Goal: Information Seeking & Learning: Learn about a topic

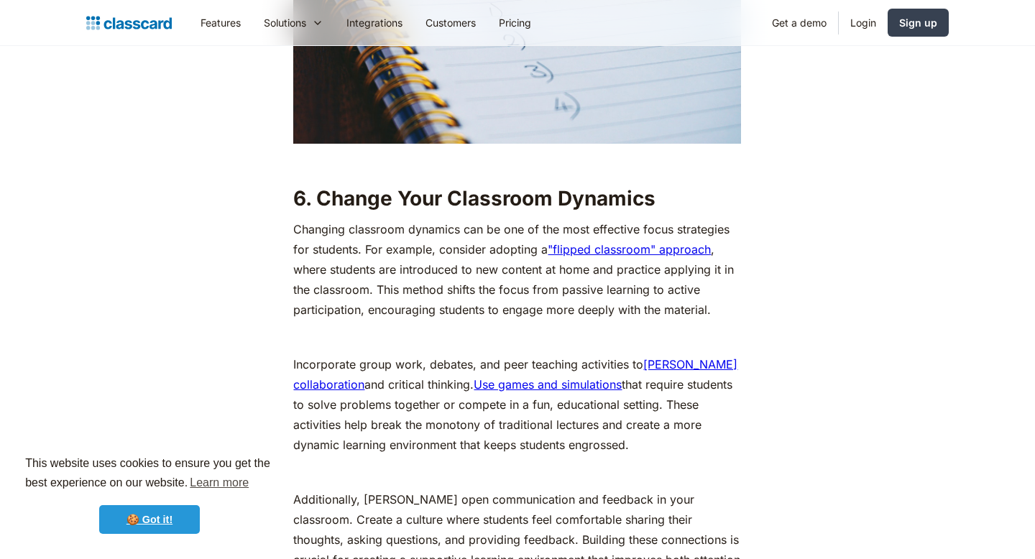
click at [169, 520] on link "🍪 Got it!" at bounding box center [149, 519] width 101 height 29
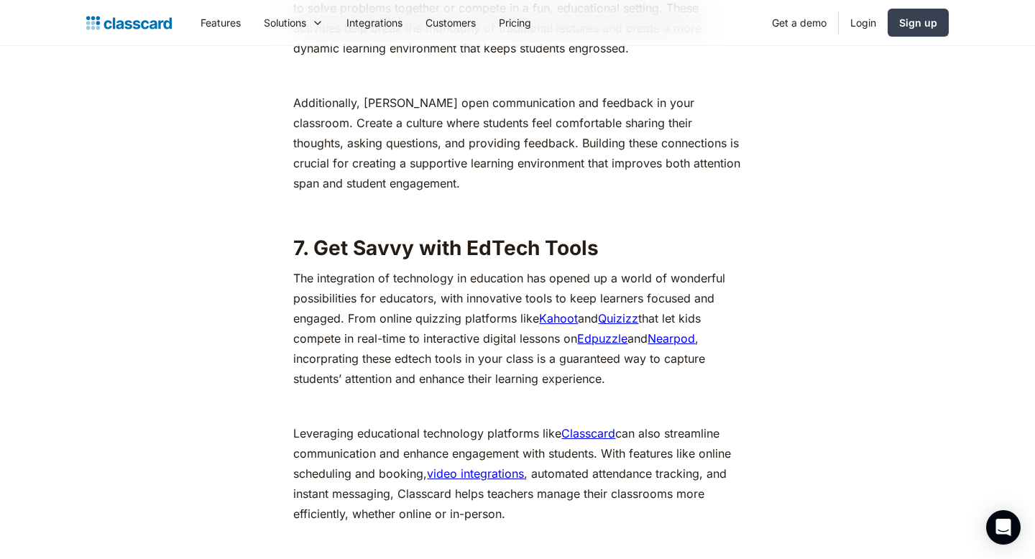
scroll to position [5489, 0]
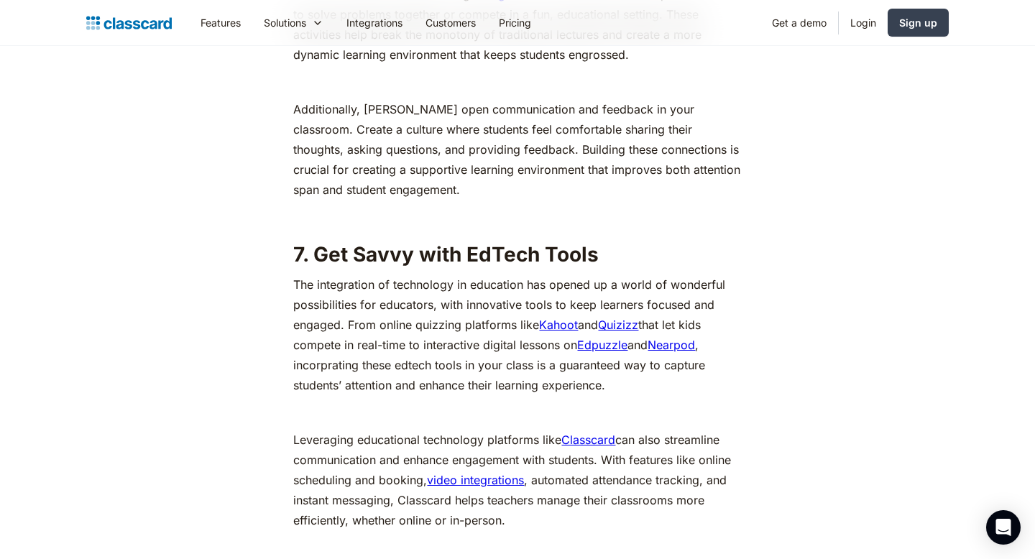
drag, startPoint x: 503, startPoint y: 188, endPoint x: 519, endPoint y: 224, distance: 39.6
drag, startPoint x: 649, startPoint y: 197, endPoint x: 667, endPoint y: 222, distance: 30.9
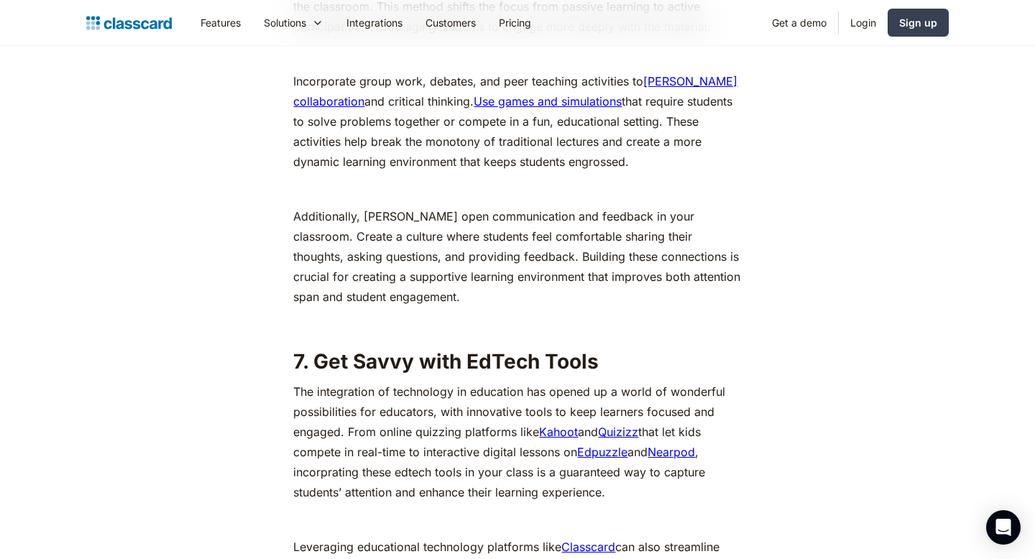
scroll to position [5379, 0]
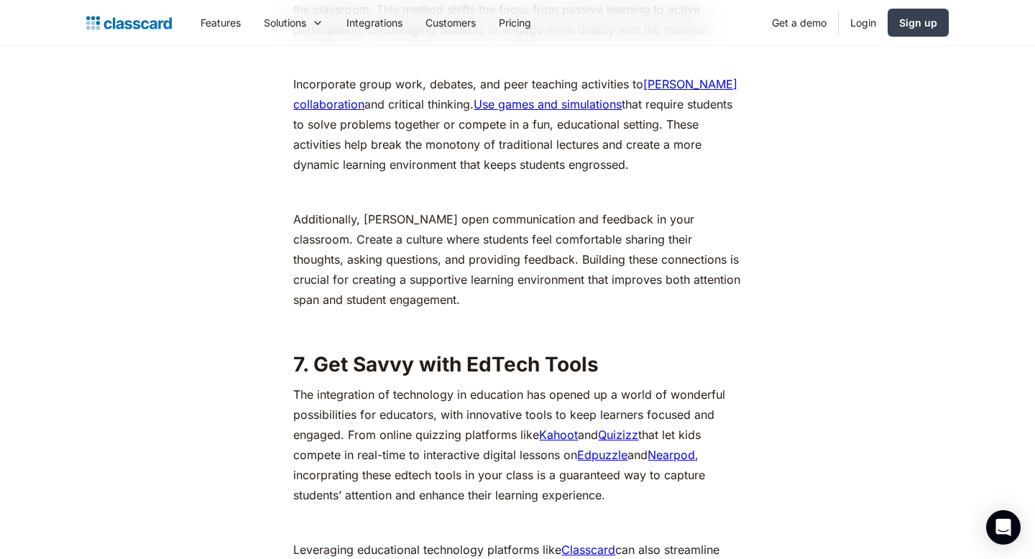
drag, startPoint x: 444, startPoint y: 323, endPoint x: 465, endPoint y: 347, distance: 32.1
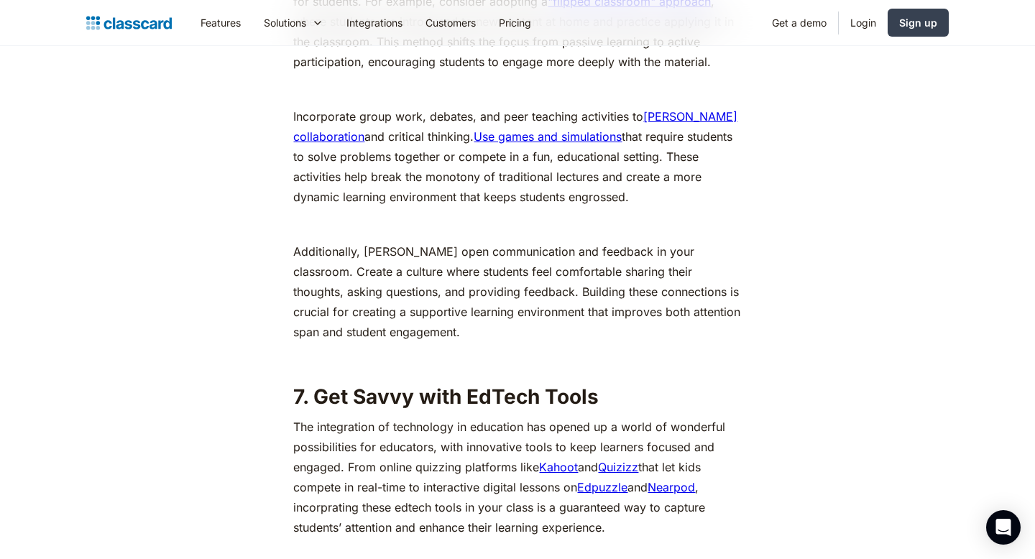
scroll to position [5349, 0]
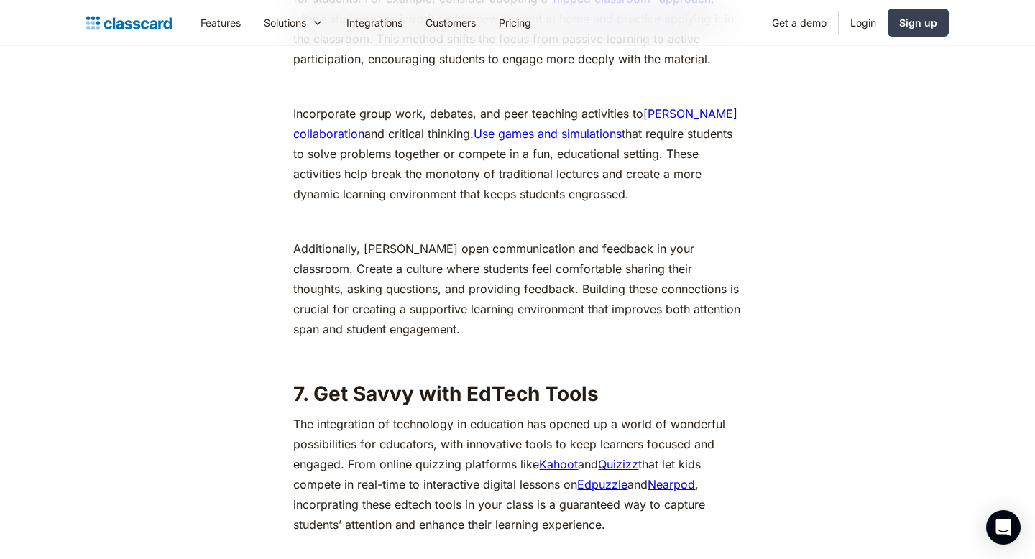
drag, startPoint x: 537, startPoint y: 379, endPoint x: 571, endPoint y: 395, distance: 37.6
drag, startPoint x: 471, startPoint y: 383, endPoint x: 576, endPoint y: 403, distance: 106.9
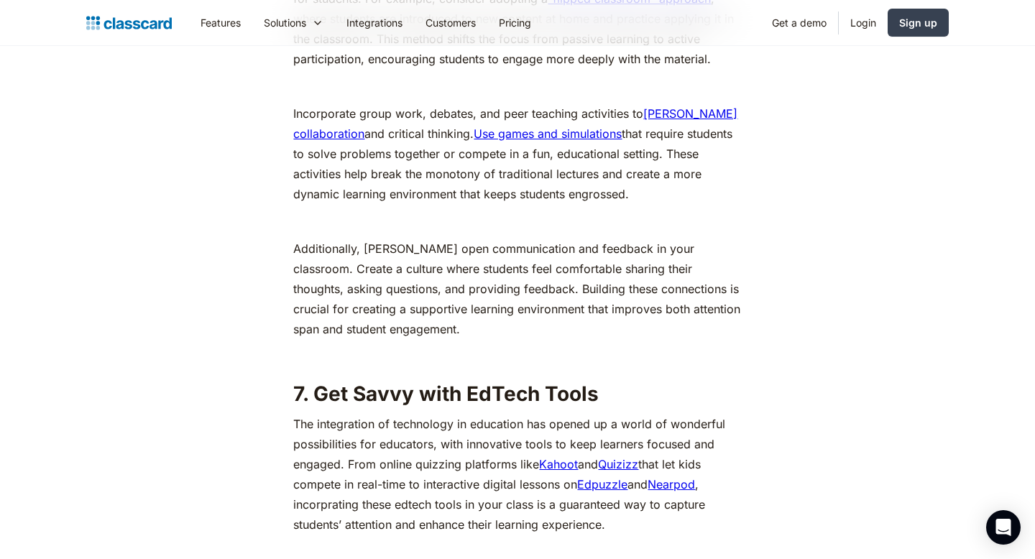
drag, startPoint x: 528, startPoint y: 386, endPoint x: 584, endPoint y: 392, distance: 55.7
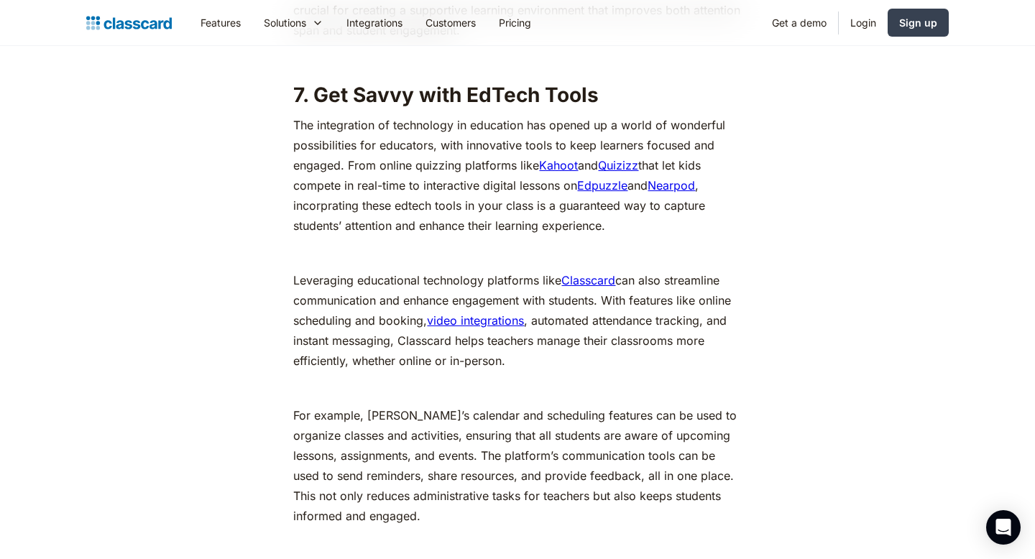
scroll to position [5669, 0]
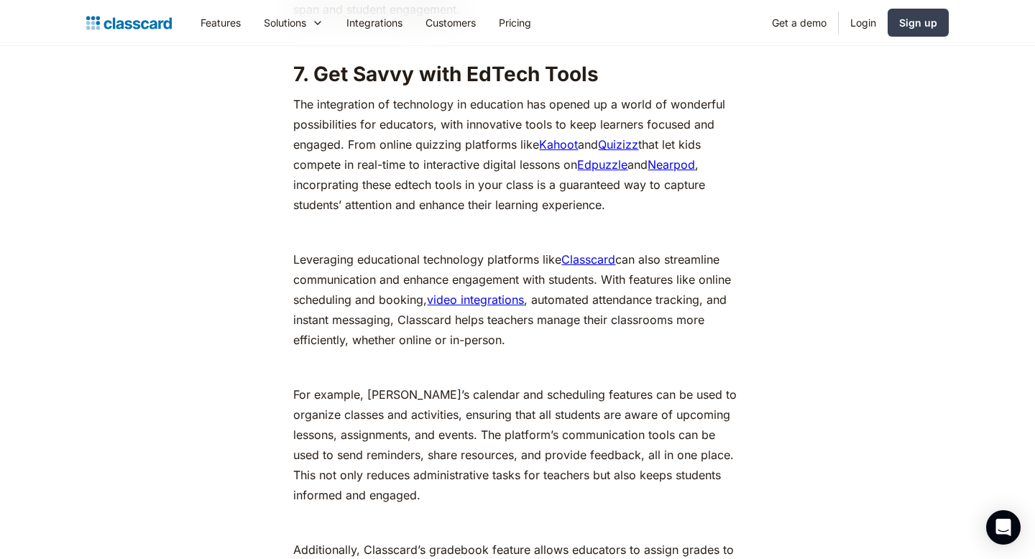
drag, startPoint x: 615, startPoint y: 254, endPoint x: 626, endPoint y: 286, distance: 34.3
drag, startPoint x: 600, startPoint y: 249, endPoint x: 608, endPoint y: 280, distance: 31.2
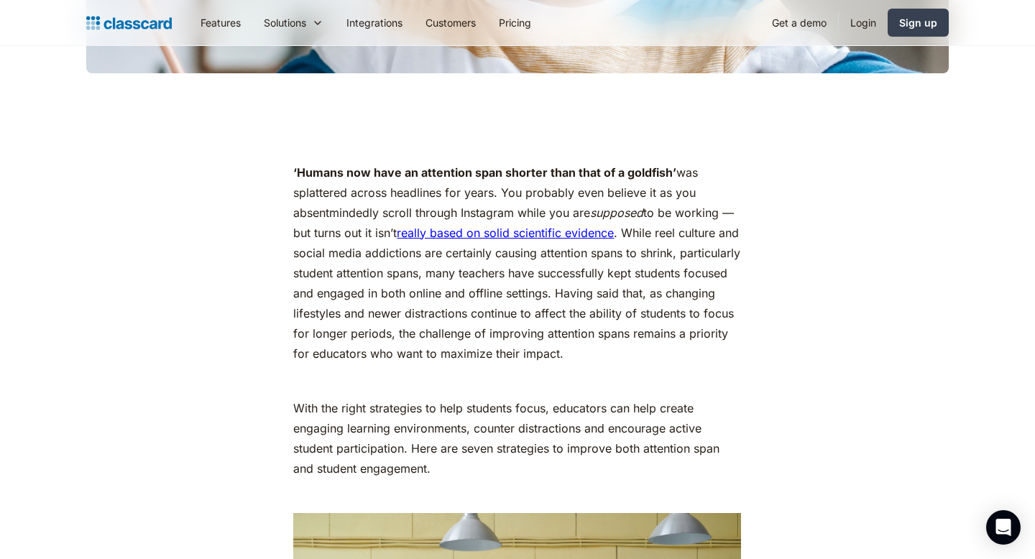
scroll to position [626, 0]
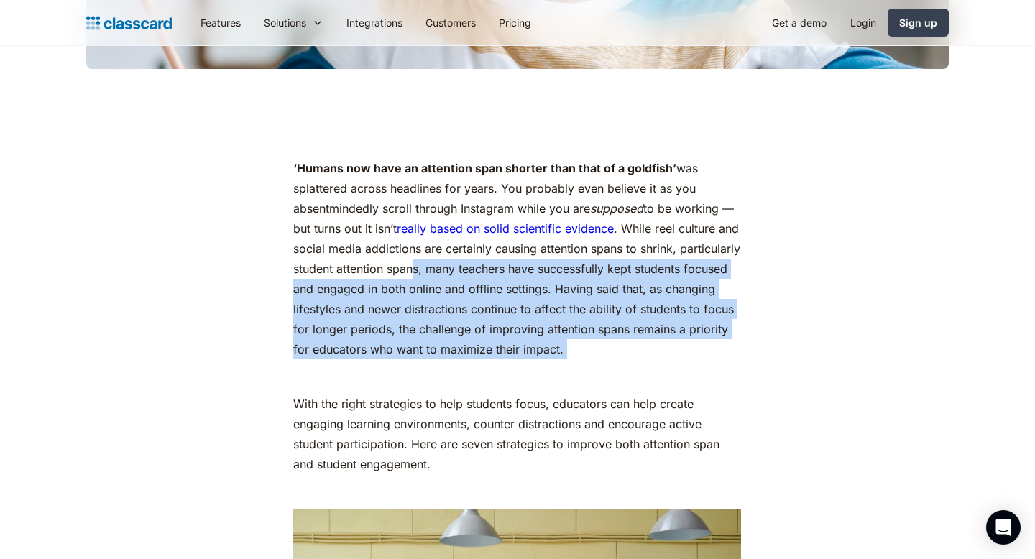
drag, startPoint x: 477, startPoint y: 262, endPoint x: 536, endPoint y: 369, distance: 121.7
click at [536, 369] on p "‍" at bounding box center [517, 377] width 448 height 20
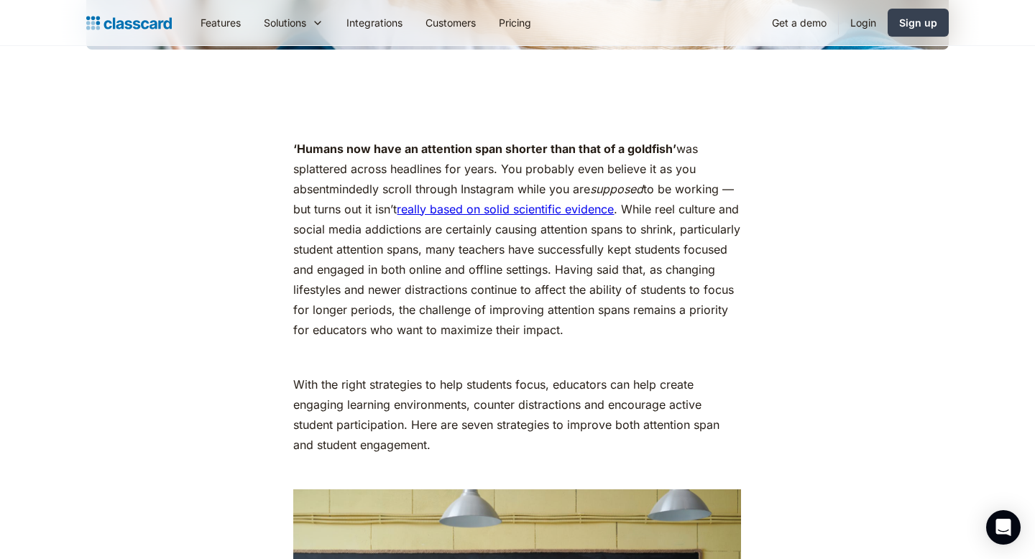
scroll to position [651, 0]
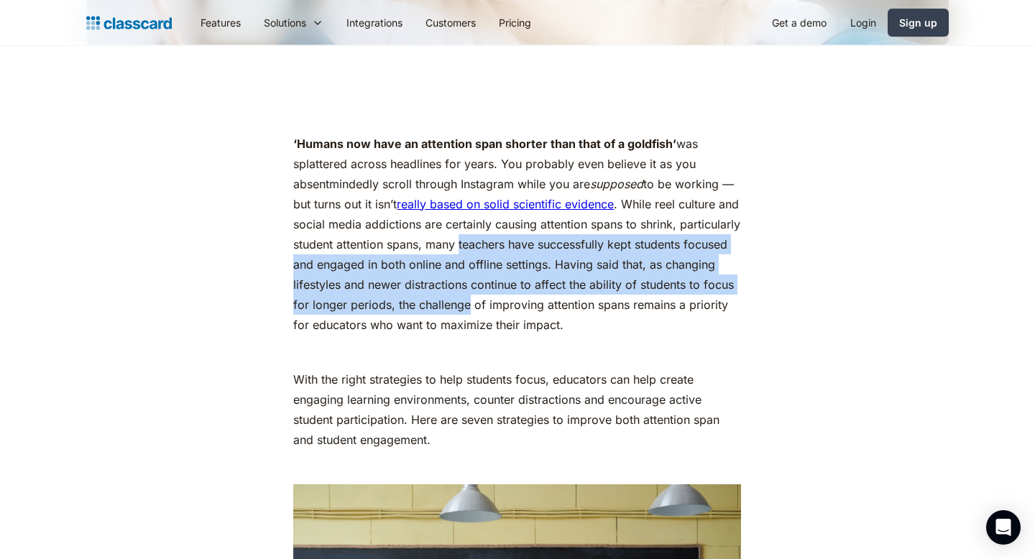
drag, startPoint x: 525, startPoint y: 249, endPoint x: 565, endPoint y: 301, distance: 65.6
click at [565, 301] on p "‘Humans now have an attention span shorter than that of a goldfish’ was splatte…" at bounding box center [517, 234] width 448 height 201
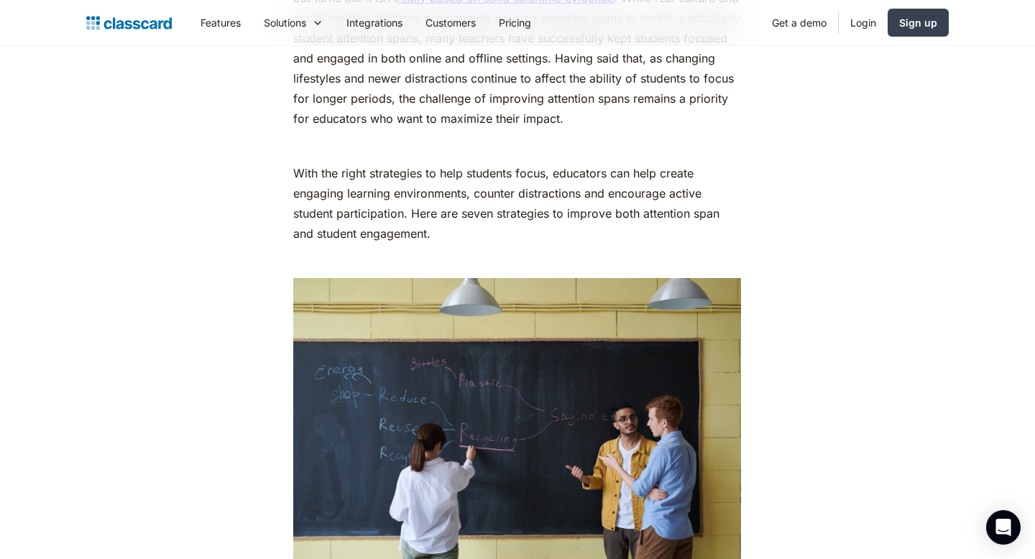
scroll to position [864, 0]
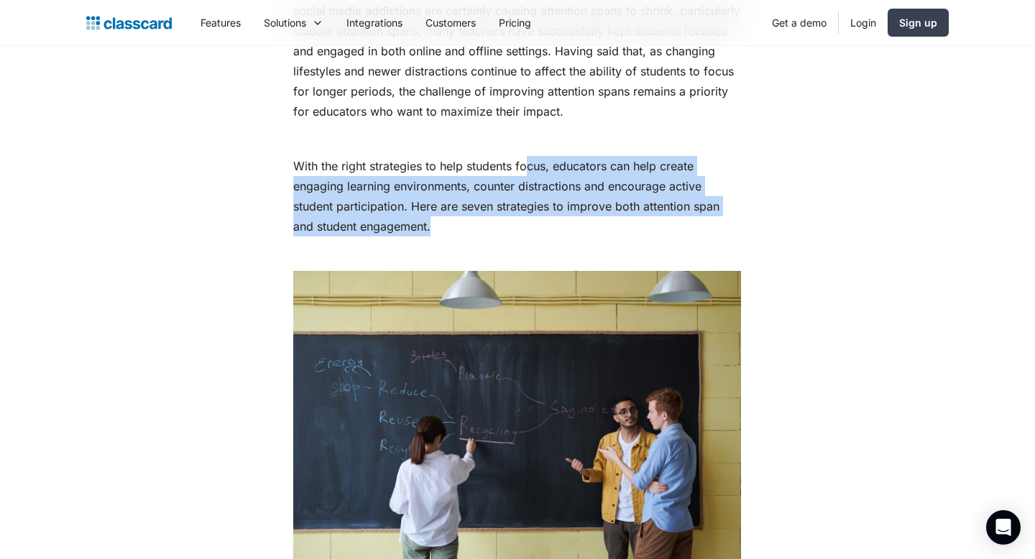
drag, startPoint x: 527, startPoint y: 168, endPoint x: 539, endPoint y: 218, distance: 50.9
click at [539, 219] on p "With the right strategies to help students focus, educators can help create eng…" at bounding box center [517, 196] width 448 height 81
click at [539, 218] on p "With the right strategies to help students focus, educators can help create eng…" at bounding box center [517, 196] width 448 height 81
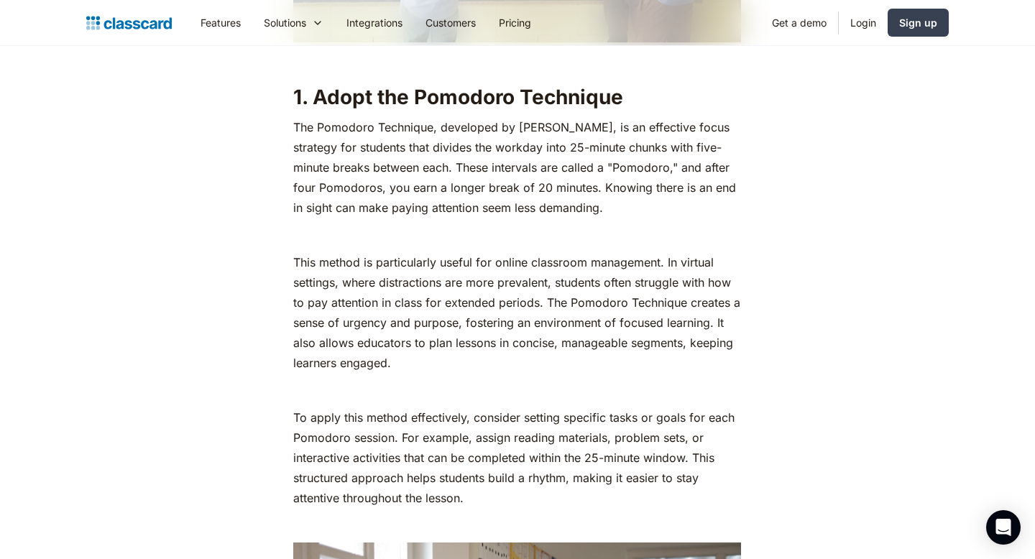
scroll to position [1357, 0]
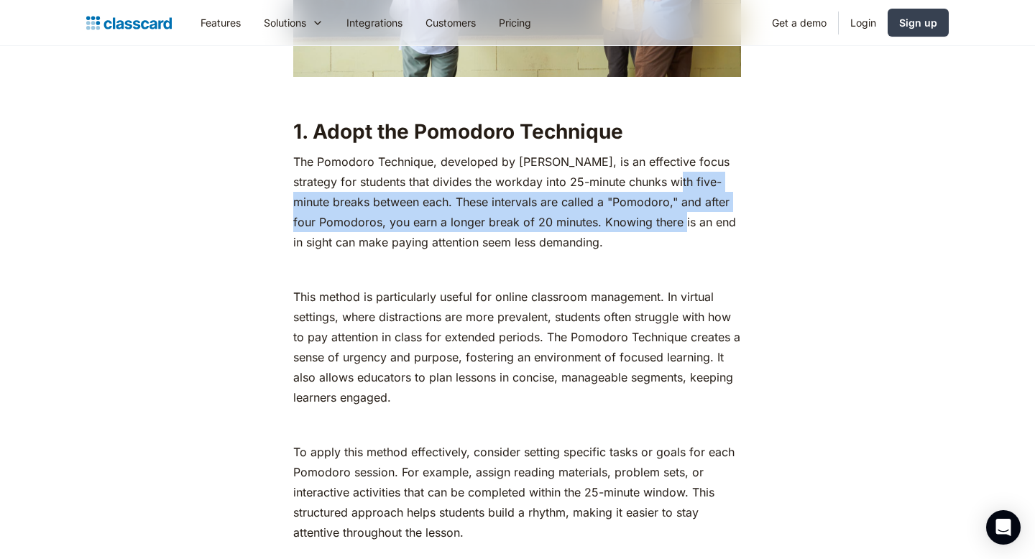
drag, startPoint x: 659, startPoint y: 187, endPoint x: 662, endPoint y: 224, distance: 36.8
click at [662, 224] on p "The Pomodoro Technique, developed by [PERSON_NAME], is an effective focus strat…" at bounding box center [517, 202] width 448 height 101
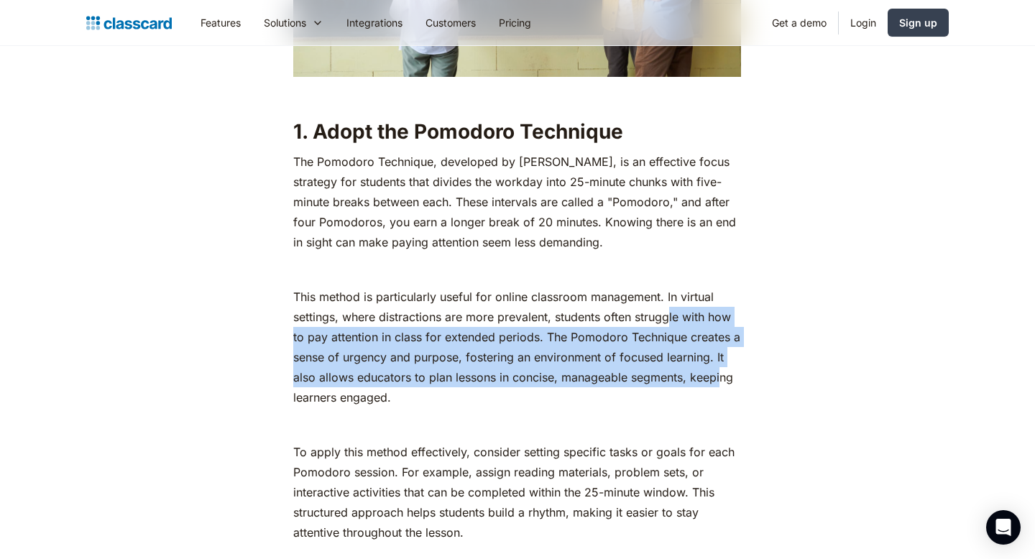
drag, startPoint x: 672, startPoint y: 324, endPoint x: 726, endPoint y: 370, distance: 71.4
click at [726, 370] on p "This method is particularly useful for online classroom management. In virtual …" at bounding box center [517, 347] width 448 height 121
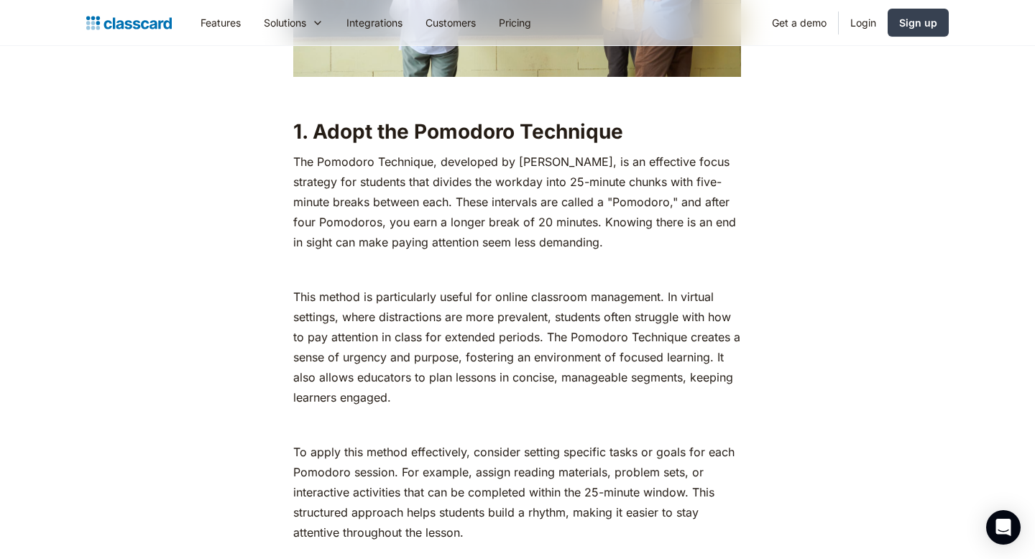
click at [725, 371] on p "This method is particularly useful for online classroom management. In virtual …" at bounding box center [517, 347] width 448 height 121
